Goal: Navigation & Orientation: Understand site structure

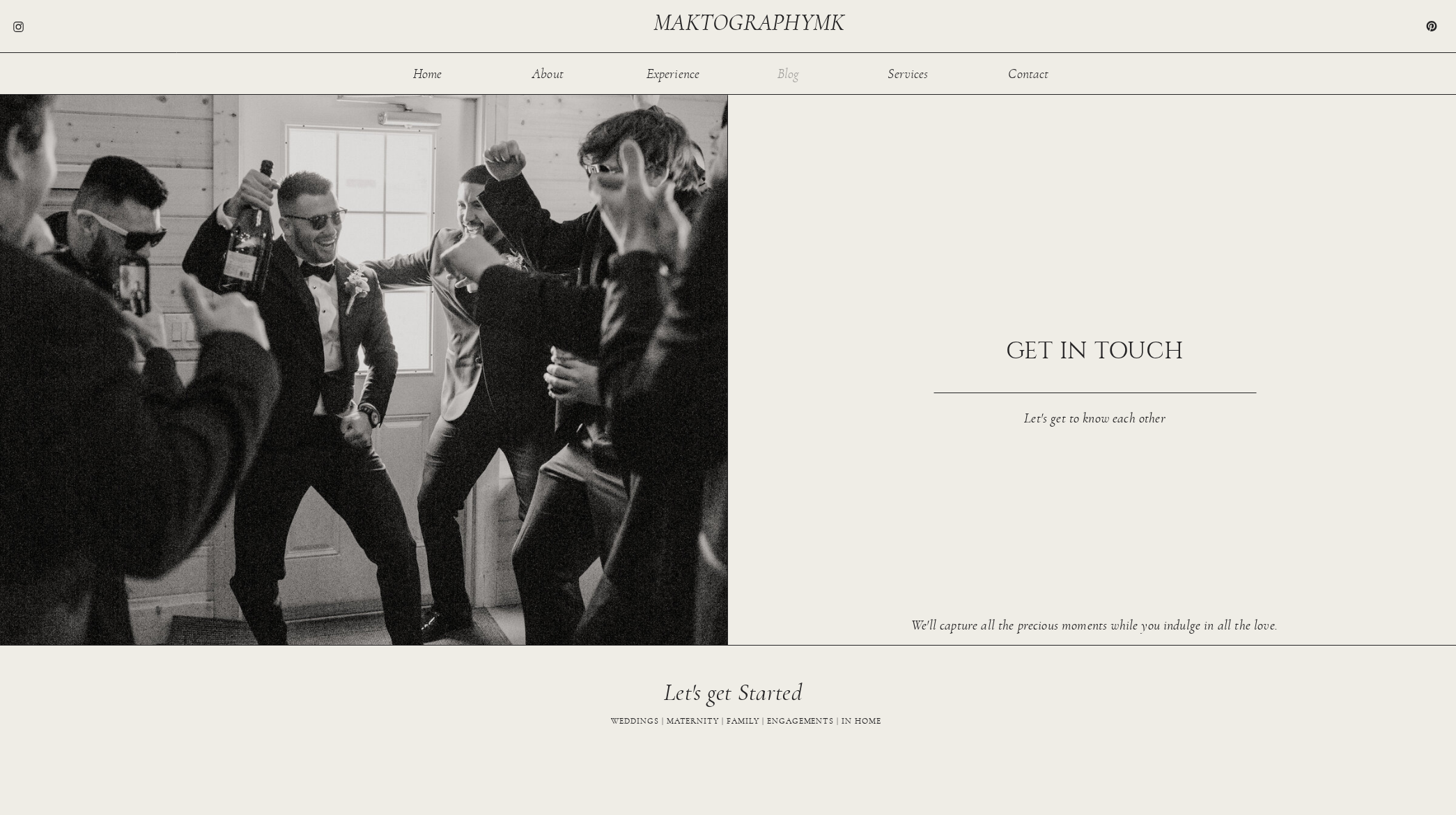
click at [788, 79] on nav "Blog" at bounding box center [788, 73] width 46 height 12
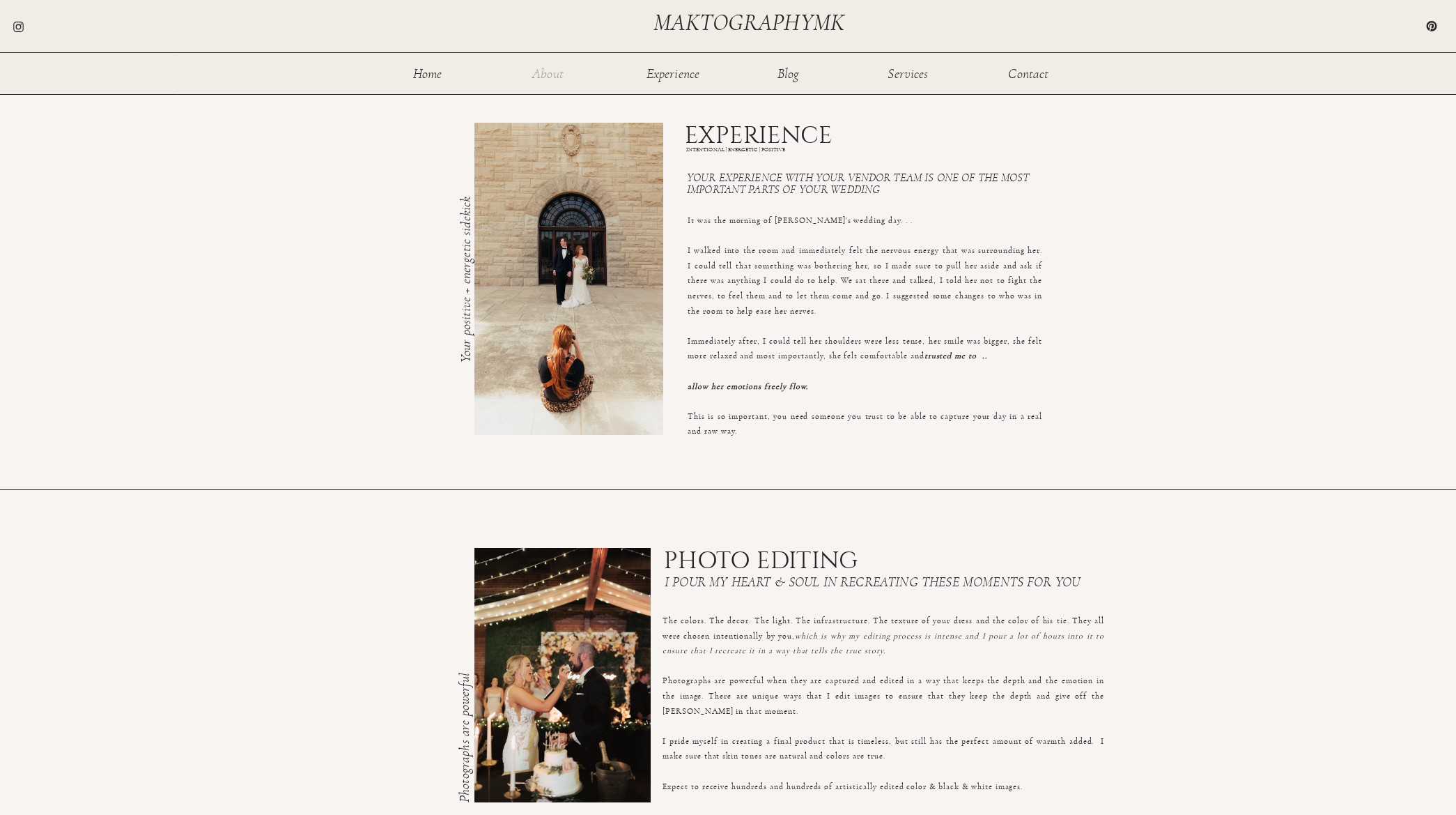
click at [554, 78] on nav "About" at bounding box center [548, 73] width 46 height 12
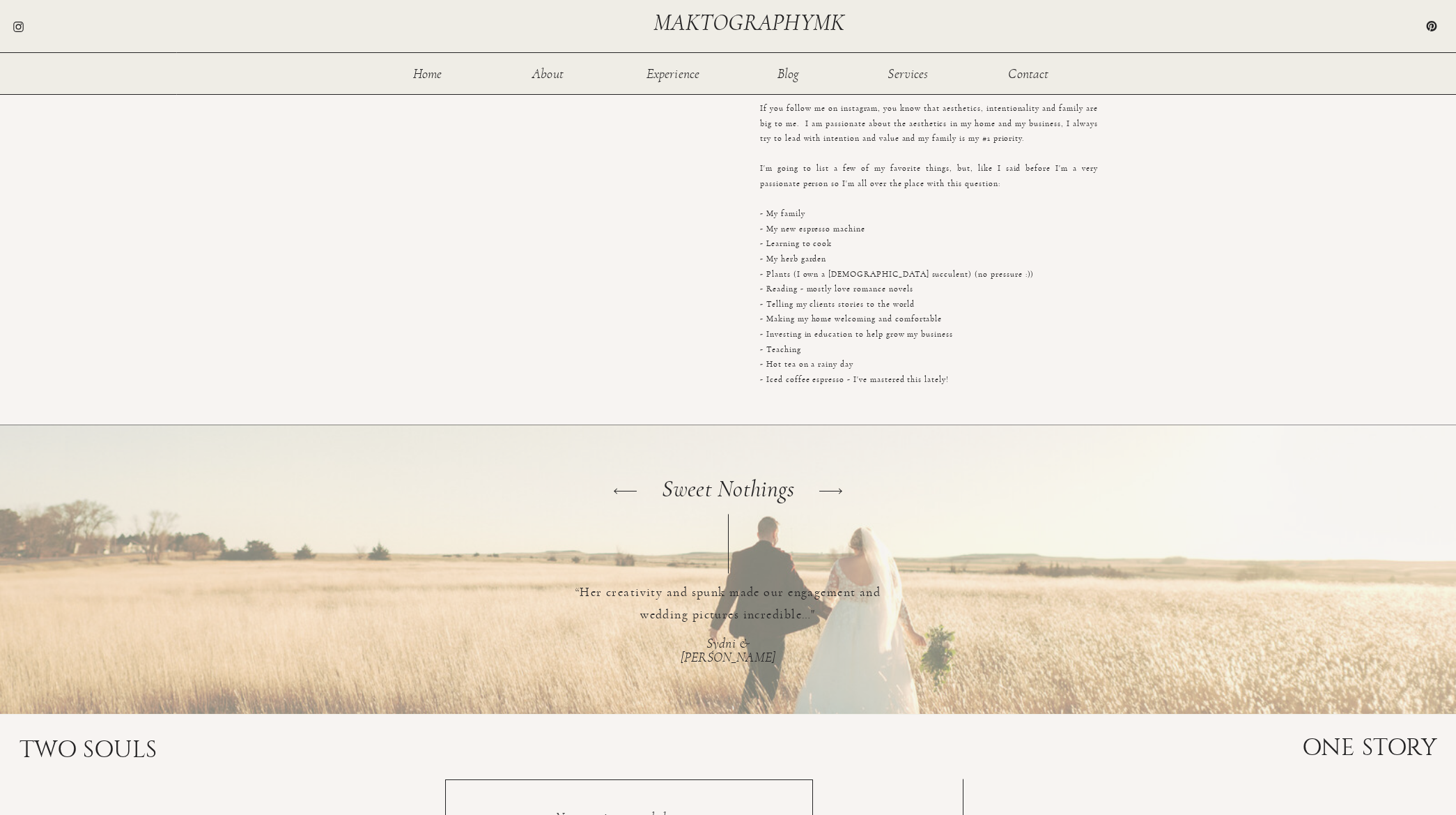
scroll to position [1728, 0]
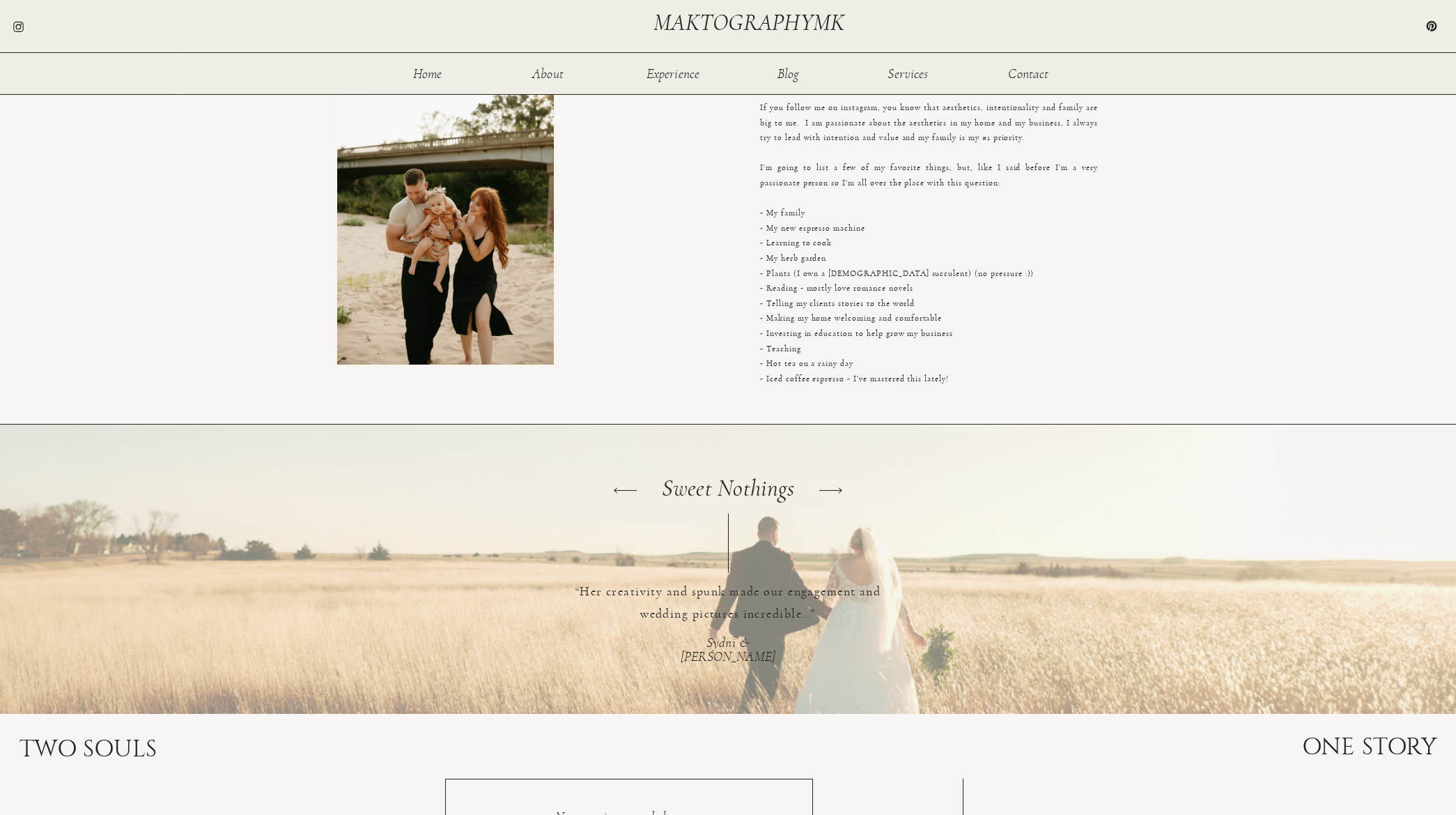
click at [835, 491] on icon at bounding box center [831, 490] width 30 height 30
click at [842, 499] on icon at bounding box center [831, 490] width 30 height 30
click at [842, 499] on icon at bounding box center [831, 490] width 30 height 30
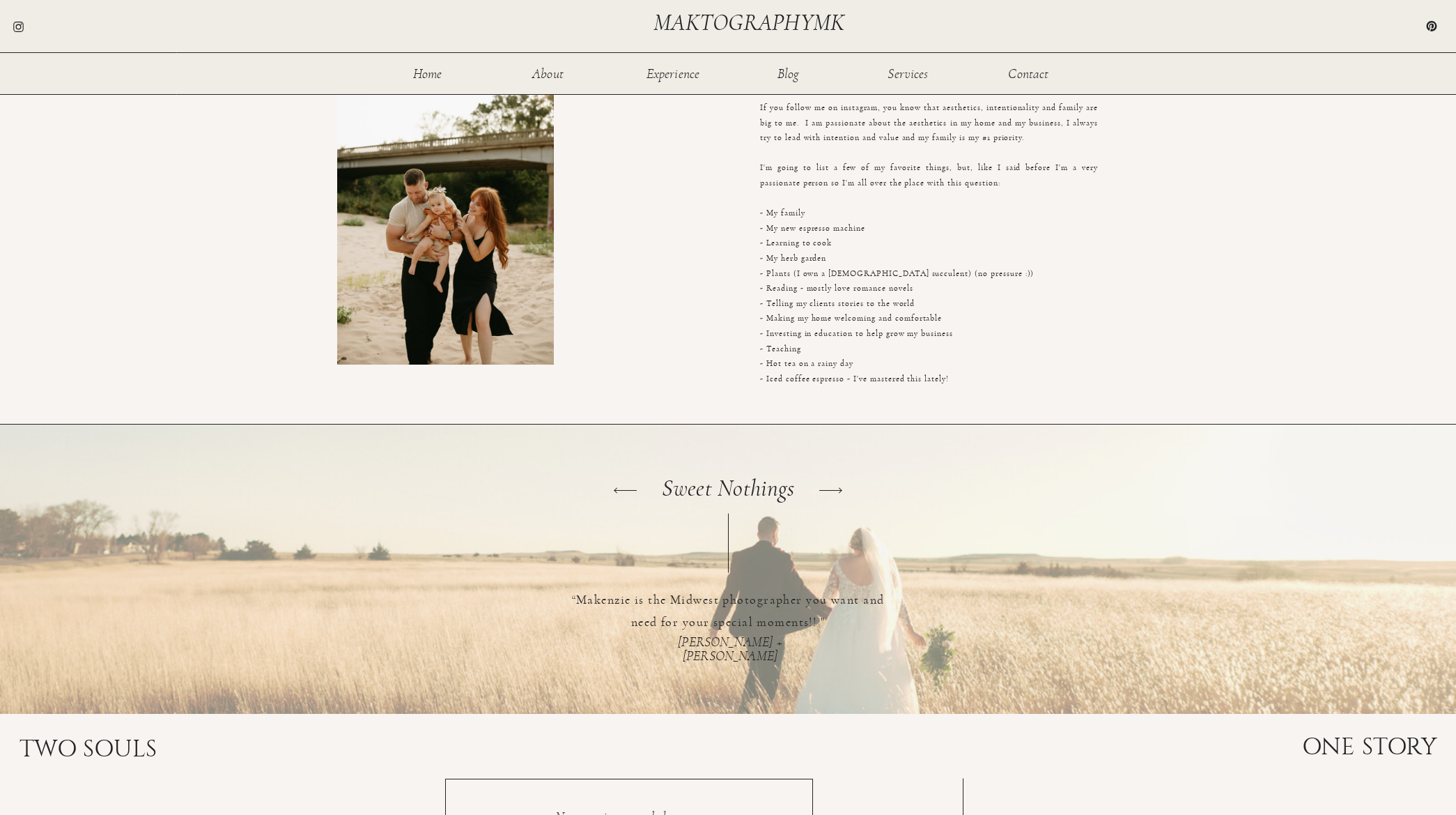
click at [842, 499] on icon at bounding box center [831, 490] width 30 height 30
